Goal: Task Accomplishment & Management: Manage account settings

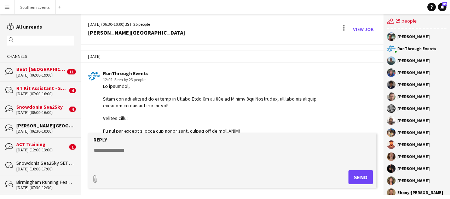
scroll to position [1565, 0]
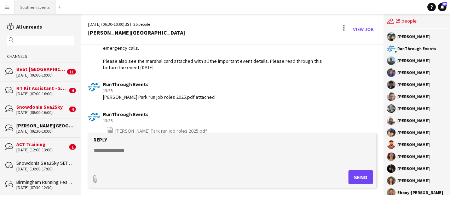
click at [38, 7] on button "Southern Events Close" at bounding box center [35, 7] width 41 height 14
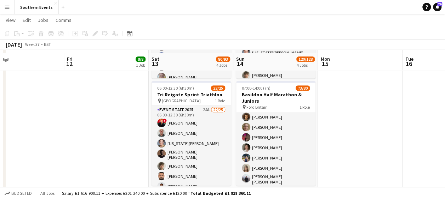
scroll to position [176, 0]
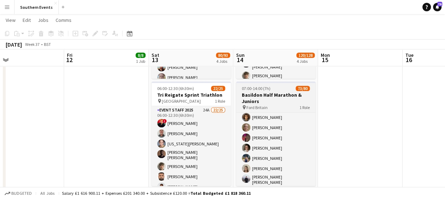
click at [282, 94] on h3 "Basildon Half Marathon & Juniors" at bounding box center [275, 98] width 79 height 13
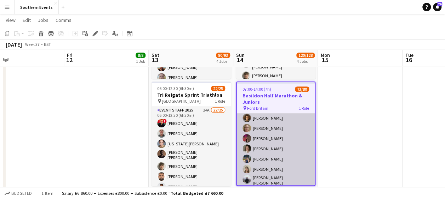
click at [265, 129] on app-card-role "Event Staff 2025 67A 73/80 07:00-14:00 (7h) [PERSON_NAME] [PERSON_NAME] [PERSON…" at bounding box center [276, 138] width 78 height 843
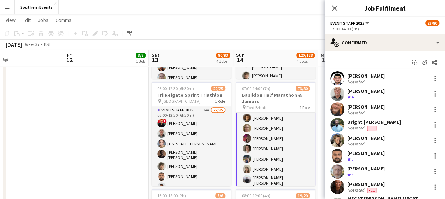
scroll to position [397, 0]
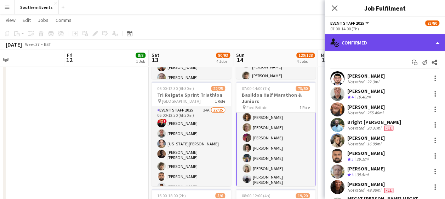
click at [379, 45] on div "single-neutral-actions-check-2 Confirmed" at bounding box center [384, 42] width 120 height 17
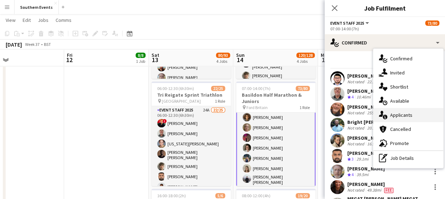
click at [395, 117] on span "Applicants" at bounding box center [401, 115] width 22 height 6
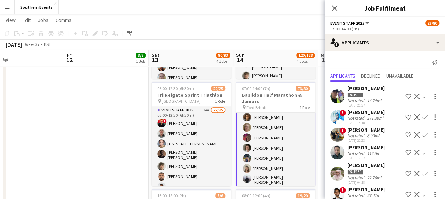
click at [336, 132] on app-user-avatar at bounding box center [337, 135] width 14 height 14
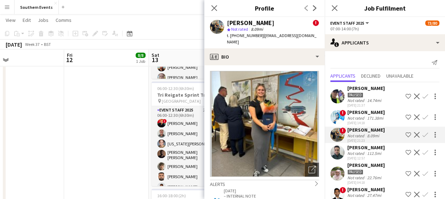
click at [422, 135] on app-icon "Confirm" at bounding box center [425, 135] width 6 height 6
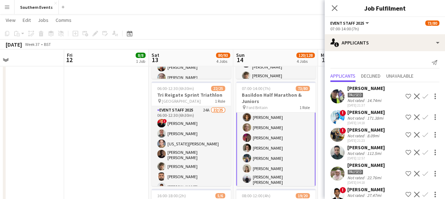
click at [422, 135] on app-icon "Confirm" at bounding box center [425, 135] width 6 height 6
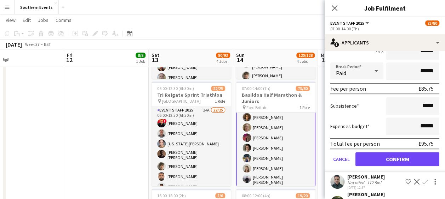
scroll to position [132, 0]
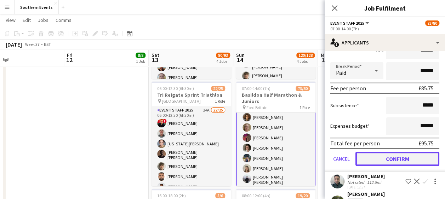
click at [386, 159] on button "Confirm" at bounding box center [397, 159] width 84 height 14
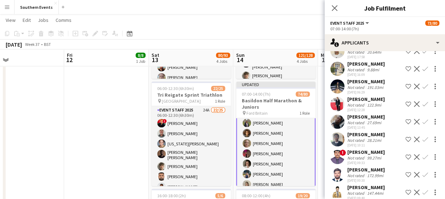
scroll to position [337, 0]
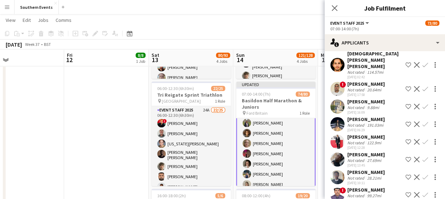
click at [422, 104] on app-icon "Confirm" at bounding box center [425, 107] width 6 height 6
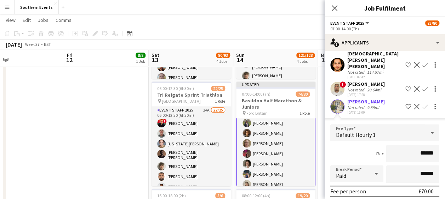
scroll to position [410, 0]
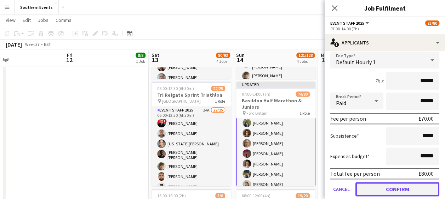
click at [373, 190] on button "Confirm" at bounding box center [397, 190] width 84 height 14
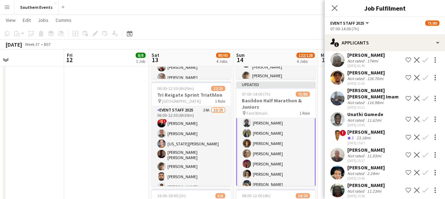
scroll to position [686, 0]
click at [338, 140] on app-user-avatar at bounding box center [337, 137] width 14 height 14
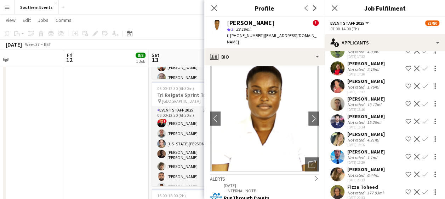
scroll to position [1016, 0]
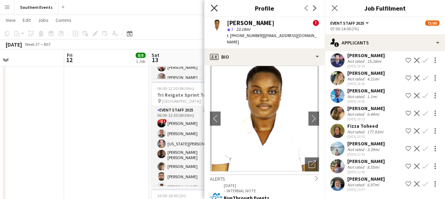
click at [213, 9] on icon at bounding box center [213, 8] width 7 height 7
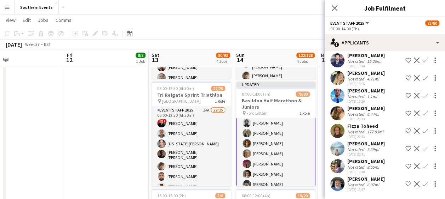
click at [330, 9] on app-icon "Close pop-in" at bounding box center [334, 8] width 8 height 8
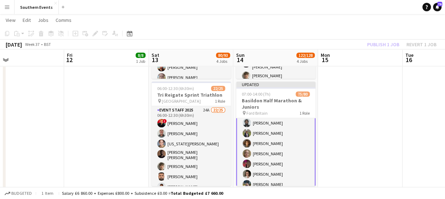
click at [330, 9] on app-navbar "Menu Boards Boards Boards All jobs Status Workforce Workforce My Workforce Recr…" at bounding box center [222, 7] width 445 height 14
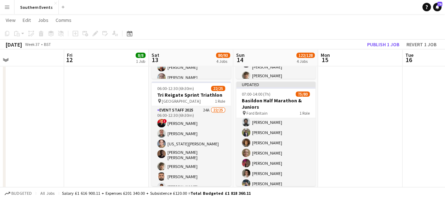
scroll to position [396, 0]
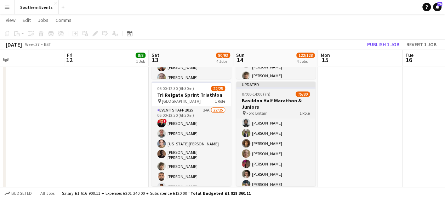
click at [265, 98] on h3 "Basildon Half Marathon & Juniors" at bounding box center [275, 104] width 79 height 13
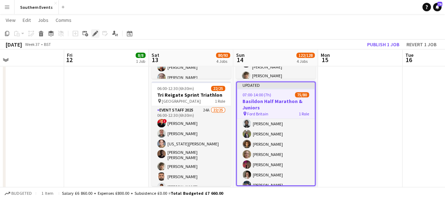
click at [92, 33] on icon "Edit" at bounding box center [95, 34] width 6 height 6
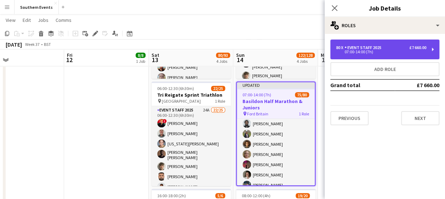
click at [362, 47] on div "Event Staff 2025" at bounding box center [364, 47] width 40 height 5
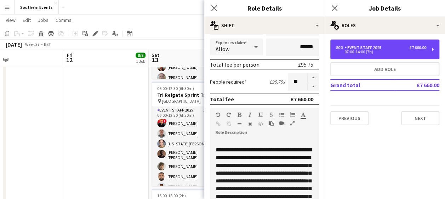
scroll to position [143, 0]
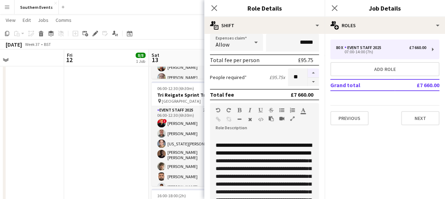
click at [309, 71] on button "button" at bounding box center [312, 73] width 11 height 9
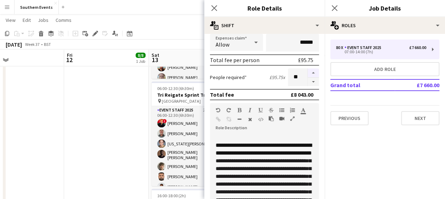
click at [309, 71] on button "button" at bounding box center [312, 73] width 11 height 9
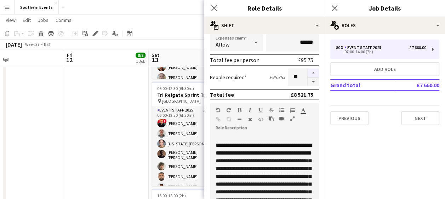
click at [309, 71] on button "button" at bounding box center [312, 73] width 11 height 9
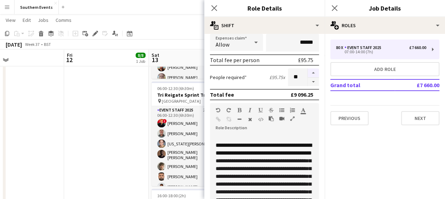
click at [309, 71] on button "button" at bounding box center [312, 73] width 11 height 9
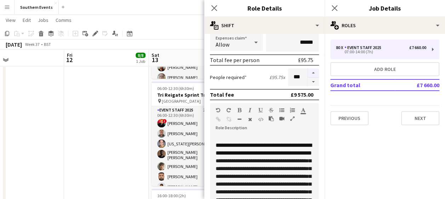
click at [309, 71] on button "button" at bounding box center [312, 73] width 11 height 9
type input "***"
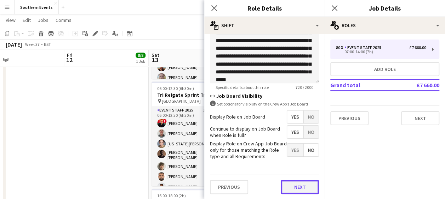
click at [296, 188] on button "Next" at bounding box center [299, 187] width 38 height 14
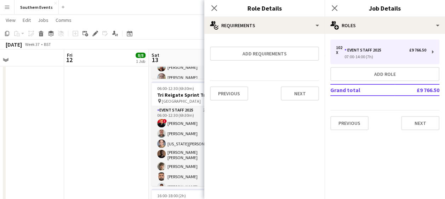
scroll to position [0, 0]
click at [302, 93] on button "Next" at bounding box center [299, 94] width 38 height 14
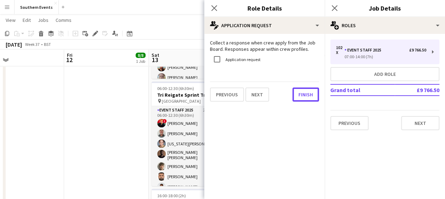
click at [302, 93] on button "Finish" at bounding box center [305, 95] width 27 height 14
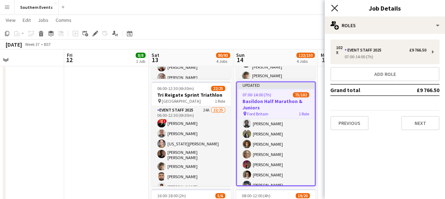
click at [332, 8] on icon "Close pop-in" at bounding box center [334, 8] width 7 height 7
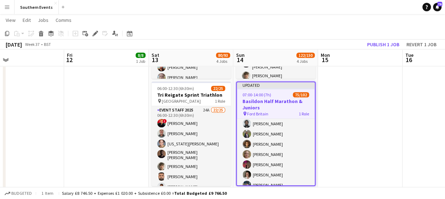
click at [305, 31] on app-toolbar "Copy Paste Paste Ctrl+V Paste with crew Ctrl+Shift+V Paste linked Job [GEOGRAPH…" at bounding box center [222, 34] width 445 height 12
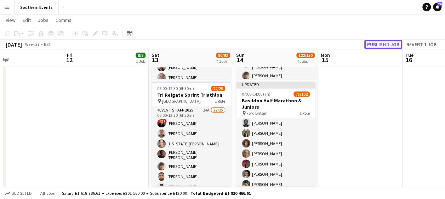
click at [377, 42] on button "Publish 1 job" at bounding box center [383, 44] width 38 height 9
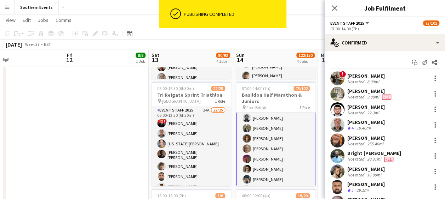
scroll to position [397, 0]
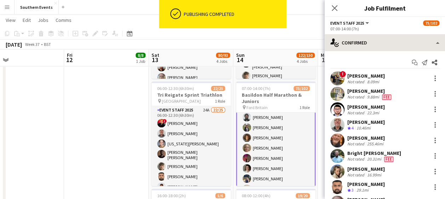
drag, startPoint x: 277, startPoint y: 120, endPoint x: 372, endPoint y: 44, distance: 121.5
click at [372, 44] on body "ok-circled Publishing completed Menu Boards Boards Boards All jobs Status Workf…" at bounding box center [222, 72] width 445 height 497
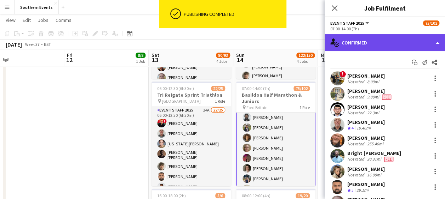
click at [372, 44] on div "single-neutral-actions-check-2 Confirmed" at bounding box center [384, 42] width 120 height 17
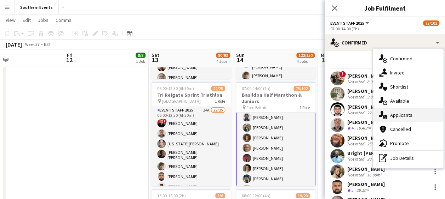
click at [390, 114] on span "Applicants" at bounding box center [401, 115] width 22 height 6
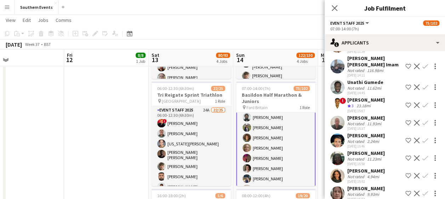
scroll to position [718, 0]
click at [422, 126] on app-icon "Confirm" at bounding box center [425, 123] width 6 height 6
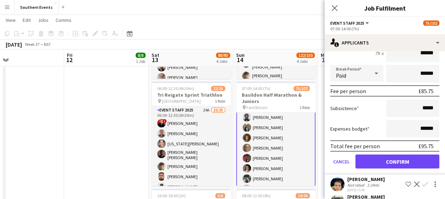
scroll to position [835, 0]
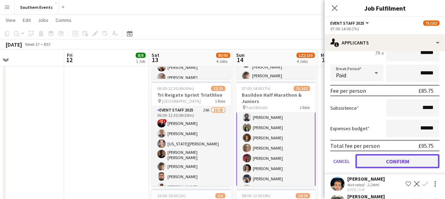
click at [388, 169] on button "Confirm" at bounding box center [397, 162] width 84 height 14
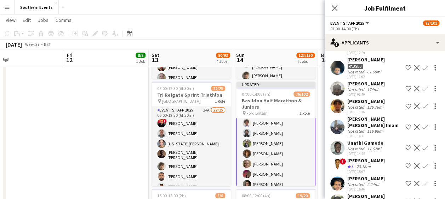
scroll to position [714, 0]
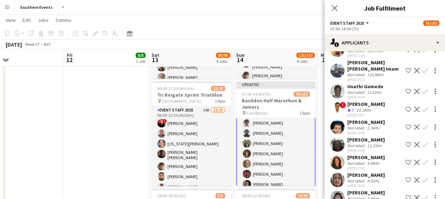
click at [422, 130] on app-icon "Confirm" at bounding box center [425, 127] width 6 height 6
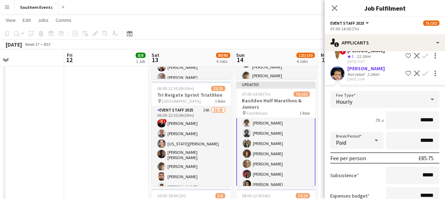
scroll to position [827, 0]
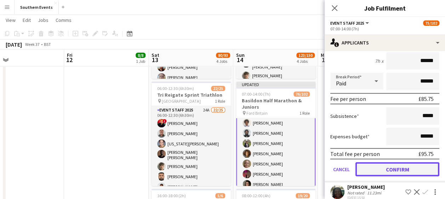
click at [379, 175] on button "Confirm" at bounding box center [397, 170] width 84 height 14
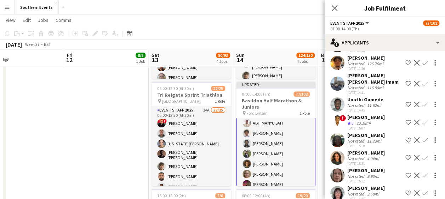
scroll to position [703, 0]
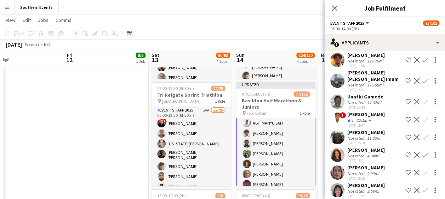
click at [422, 140] on app-icon "Confirm" at bounding box center [425, 138] width 6 height 6
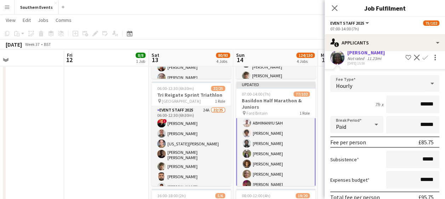
scroll to position [859, 0]
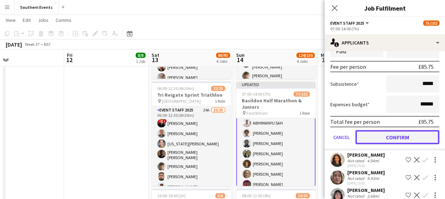
click at [386, 145] on button "Confirm" at bounding box center [397, 138] width 84 height 14
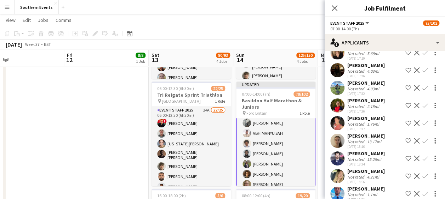
scroll to position [681, 0]
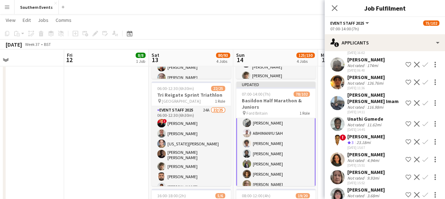
click at [422, 163] on app-icon "Confirm" at bounding box center [425, 160] width 6 height 6
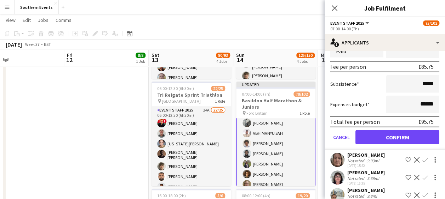
scroll to position [874, 0]
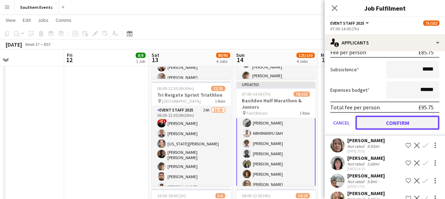
click at [383, 130] on button "Confirm" at bounding box center [397, 123] width 84 height 14
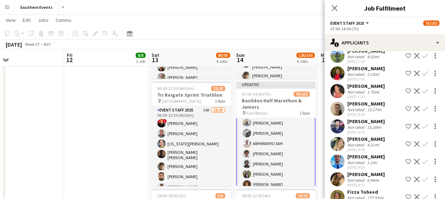
scroll to position [696, 0]
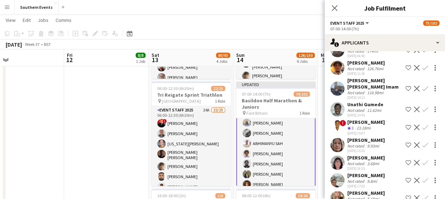
click at [422, 148] on app-icon "Confirm" at bounding box center [425, 146] width 6 height 6
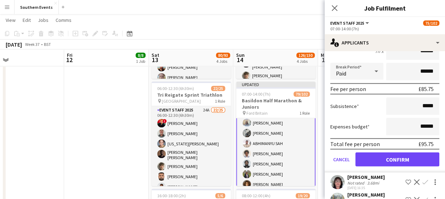
scroll to position [839, 0]
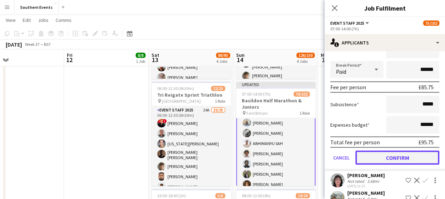
click at [381, 165] on button "Confirm" at bounding box center [397, 158] width 84 height 14
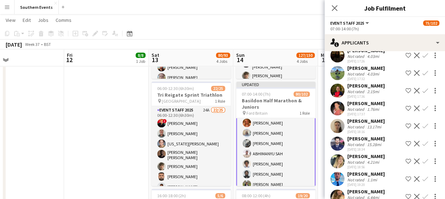
scroll to position [661, 0]
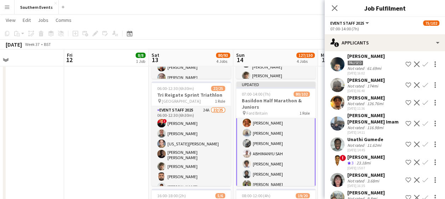
click at [422, 183] on app-icon "Confirm" at bounding box center [425, 181] width 6 height 6
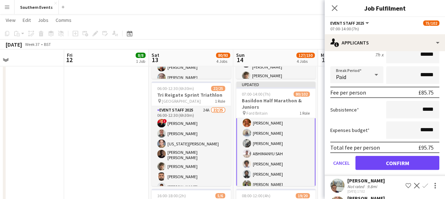
scroll to position [852, 0]
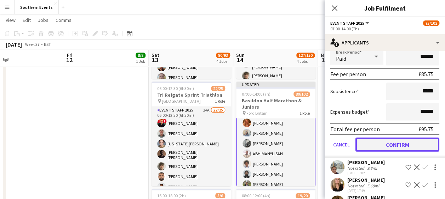
click at [388, 151] on button "Confirm" at bounding box center [397, 145] width 84 height 14
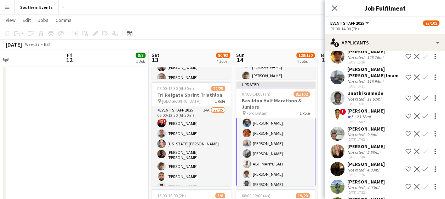
scroll to position [707, 0]
click at [422, 137] on app-icon "Confirm" at bounding box center [425, 134] width 6 height 6
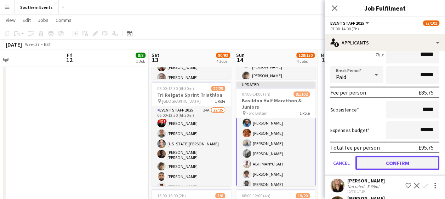
click at [388, 166] on button "Confirm" at bounding box center [397, 163] width 84 height 14
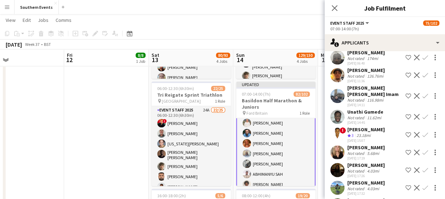
scroll to position [697, 0]
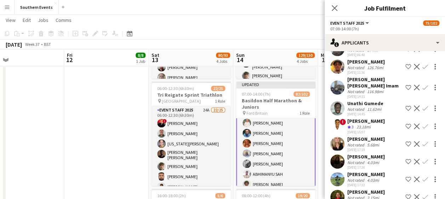
click at [422, 147] on app-icon "Confirm" at bounding box center [425, 144] width 6 height 6
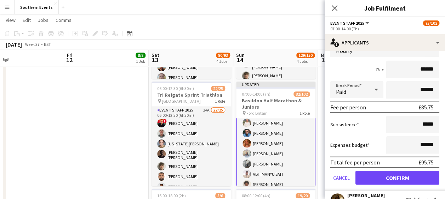
scroll to position [832, 0]
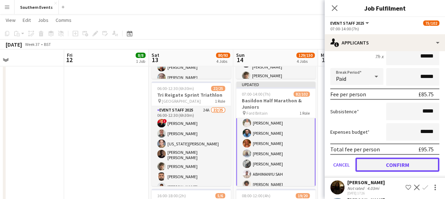
click at [385, 165] on button "Confirm" at bounding box center [397, 165] width 84 height 14
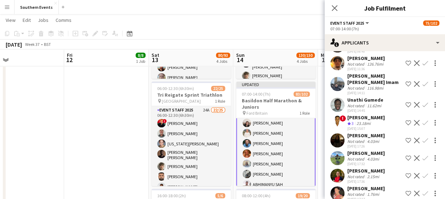
scroll to position [706, 0]
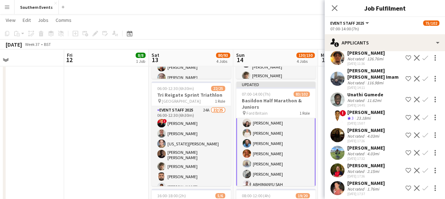
click at [422, 138] on app-icon "Confirm" at bounding box center [425, 136] width 6 height 6
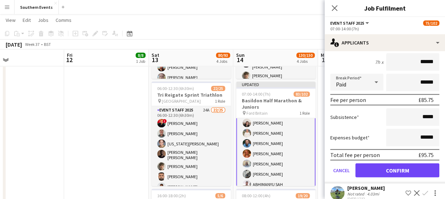
scroll to position [826, 0]
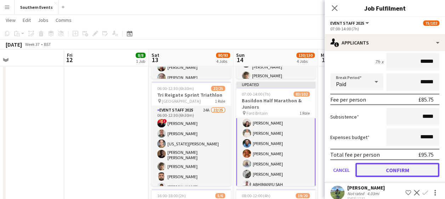
click at [378, 173] on button "Confirm" at bounding box center [397, 170] width 84 height 14
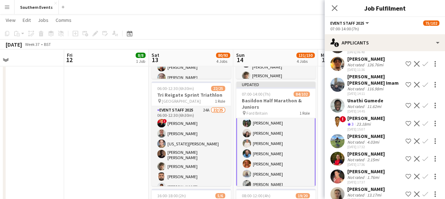
scroll to position [700, 0]
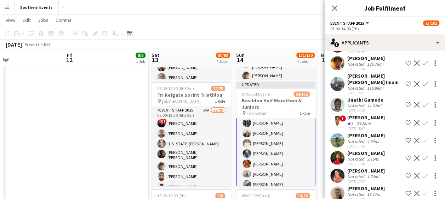
click at [422, 144] on app-icon "Confirm" at bounding box center [425, 141] width 6 height 6
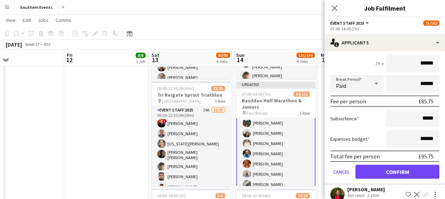
scroll to position [838, 0]
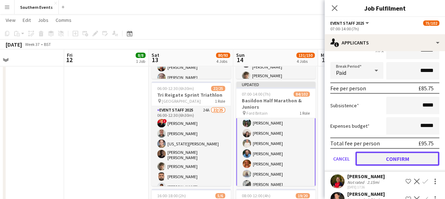
click at [379, 166] on button "Confirm" at bounding box center [397, 159] width 84 height 14
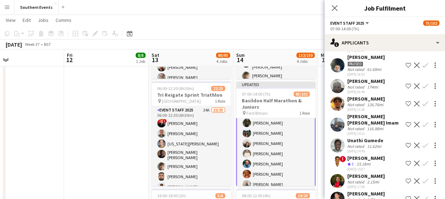
scroll to position [725, 0]
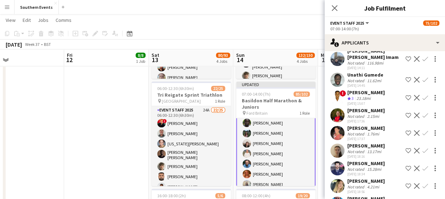
click at [422, 118] on app-icon "Confirm" at bounding box center [425, 116] width 6 height 6
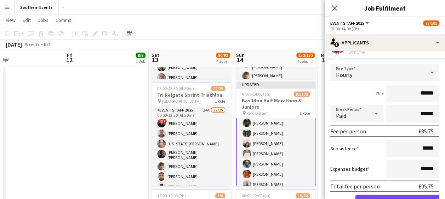
scroll to position [833, 0]
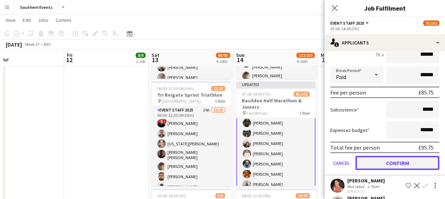
click at [386, 170] on button "Confirm" at bounding box center [397, 163] width 84 height 14
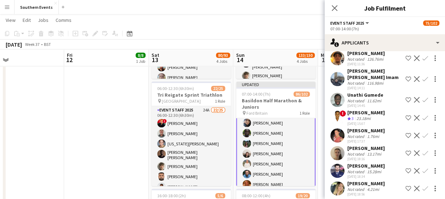
scroll to position [711, 0]
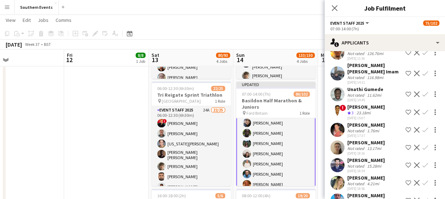
click at [415, 134] on button "Decline" at bounding box center [416, 130] width 8 height 8
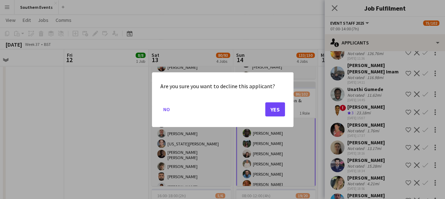
scroll to position [0, 0]
click at [165, 108] on button "No" at bounding box center [166, 109] width 12 height 11
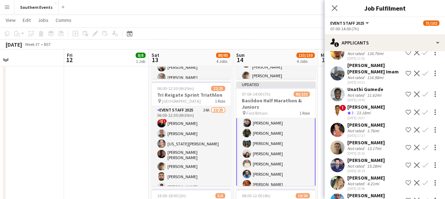
scroll to position [176, 0]
click at [422, 133] on app-icon "Confirm" at bounding box center [425, 130] width 6 height 6
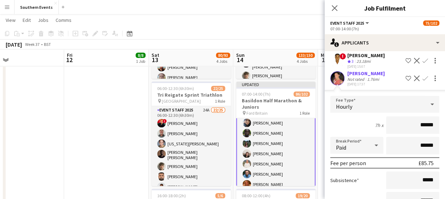
scroll to position [813, 0]
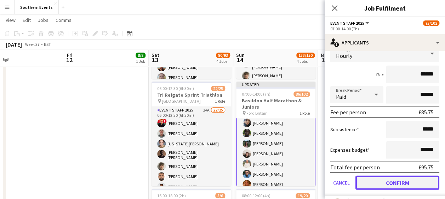
click at [383, 187] on button "Confirm" at bounding box center [397, 183] width 84 height 14
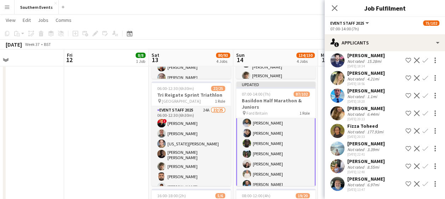
scroll to position [804, 0]
click at [422, 76] on app-icon "Confirm" at bounding box center [425, 78] width 6 height 6
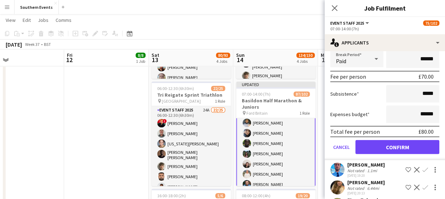
scroll to position [891, 0]
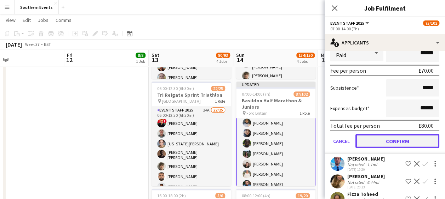
click at [391, 145] on button "Confirm" at bounding box center [397, 141] width 84 height 14
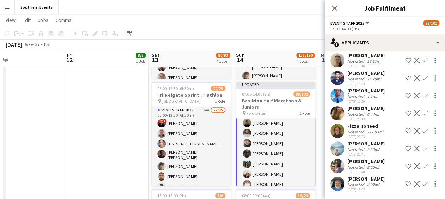
scroll to position [712, 0]
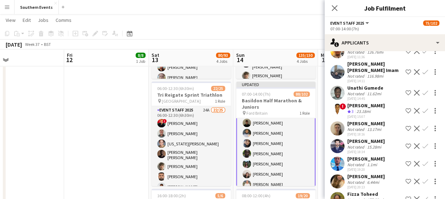
click at [422, 167] on app-icon "Confirm" at bounding box center [425, 164] width 6 height 6
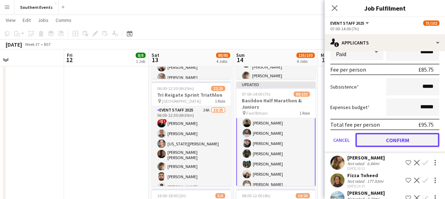
click at [397, 146] on button "Confirm" at bounding box center [397, 140] width 84 height 14
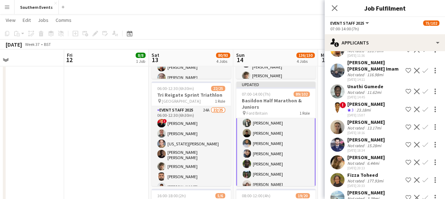
scroll to position [745, 0]
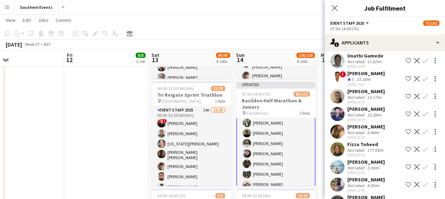
click at [422, 135] on app-icon "Confirm" at bounding box center [425, 132] width 6 height 6
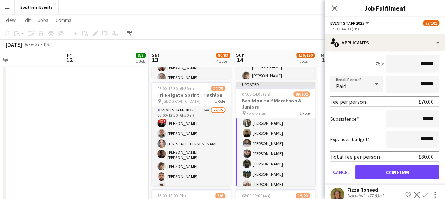
scroll to position [868, 0]
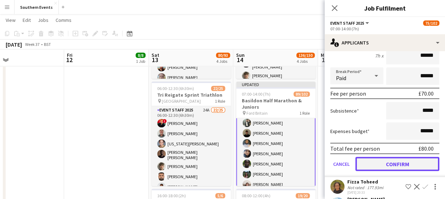
click at [382, 172] on button "Confirm" at bounding box center [397, 164] width 84 height 14
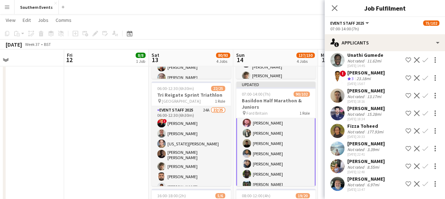
scroll to position [748, 0]
click at [422, 134] on app-icon "Confirm" at bounding box center [425, 131] width 6 height 6
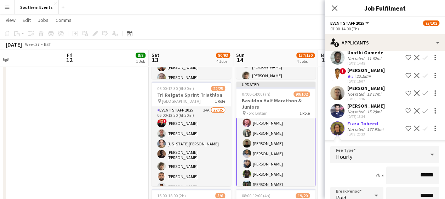
click at [336, 134] on app-user-avatar at bounding box center [337, 129] width 14 height 14
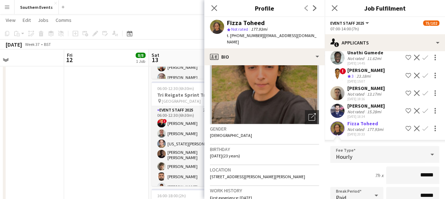
scroll to position [60, 0]
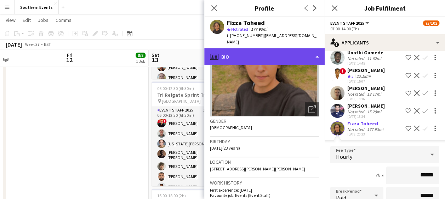
click at [270, 50] on div "profile Bio" at bounding box center [264, 56] width 120 height 17
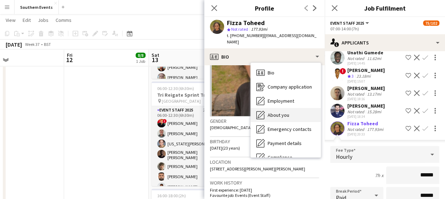
click at [277, 112] on span "About you" at bounding box center [278, 115] width 22 height 6
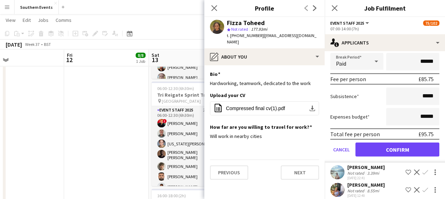
scroll to position [911, 0]
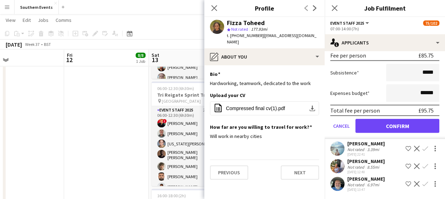
click at [421, 145] on button "Confirm" at bounding box center [425, 149] width 8 height 8
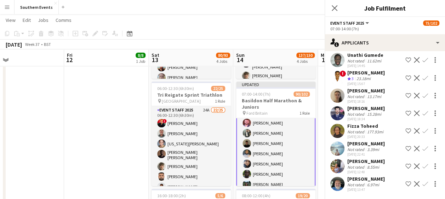
scroll to position [751, 0]
click at [421, 145] on button "Confirm" at bounding box center [425, 149] width 8 height 8
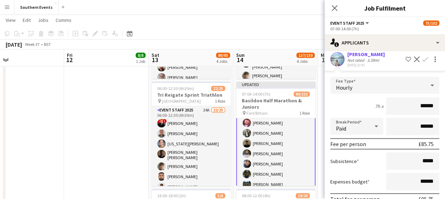
scroll to position [911, 0]
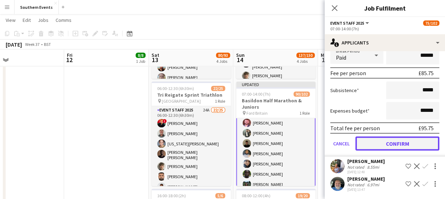
click at [398, 142] on button "Confirm" at bounding box center [397, 144] width 84 height 14
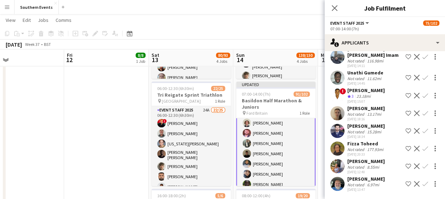
scroll to position [734, 0]
click at [422, 165] on app-icon "Confirm" at bounding box center [425, 167] width 6 height 6
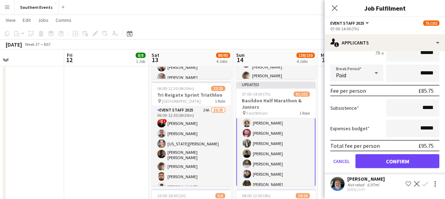
scroll to position [891, 0]
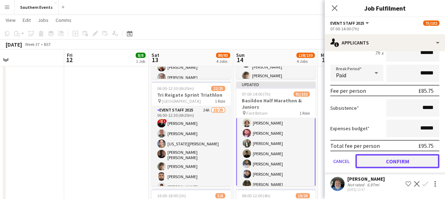
click at [383, 163] on button "Confirm" at bounding box center [397, 162] width 84 height 14
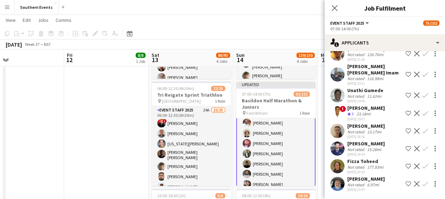
scroll to position [716, 0]
click at [422, 184] on app-icon "Confirm" at bounding box center [425, 184] width 6 height 6
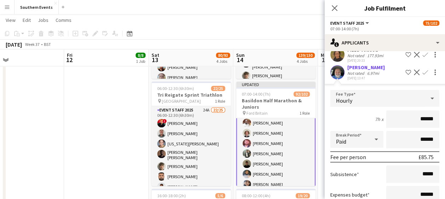
scroll to position [876, 0]
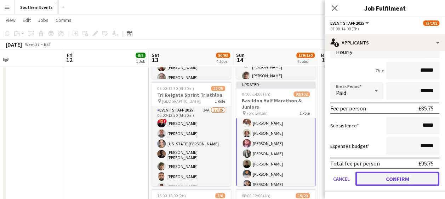
click at [382, 176] on button "Confirm" at bounding box center [397, 179] width 84 height 14
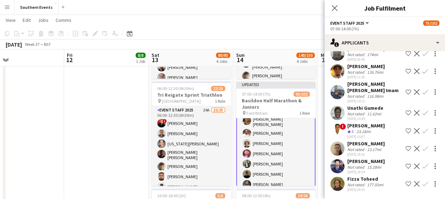
scroll to position [698, 0]
click at [105, 137] on app-date-cell "10:00-17:00 (7h) 8/8 [GEOGRAPHIC_DATA] 50/50 SET UP pin Brighton 50/50 SET UP 1…" at bounding box center [106, 106] width 85 height 406
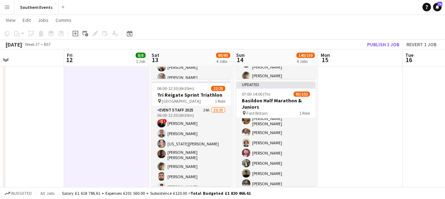
scroll to position [396, 0]
click at [373, 42] on button "Publish 1 job" at bounding box center [383, 44] width 38 height 9
